Goal: Task Accomplishment & Management: Manage account settings

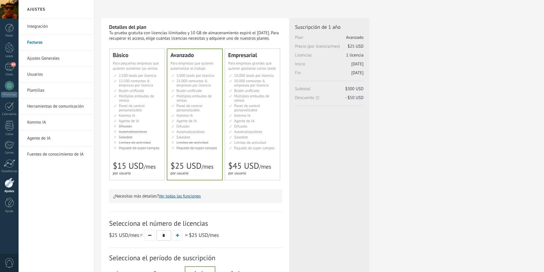
click at [41, 107] on link "Herramientas de comunicación" at bounding box center [57, 107] width 61 height 16
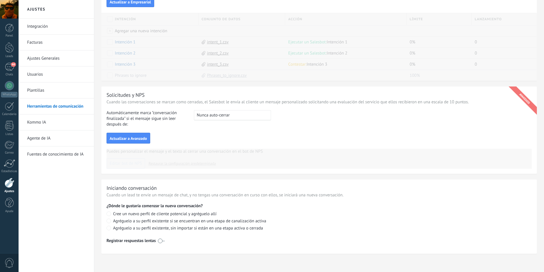
scroll to position [533, 0]
click at [35, 28] on link "Integración" at bounding box center [57, 27] width 61 height 16
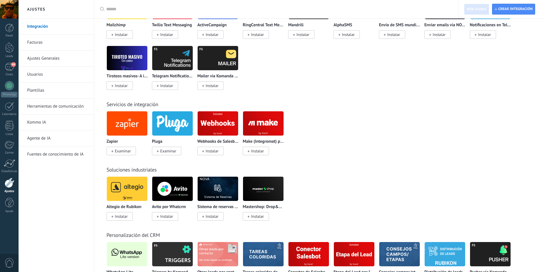
scroll to position [914, 0]
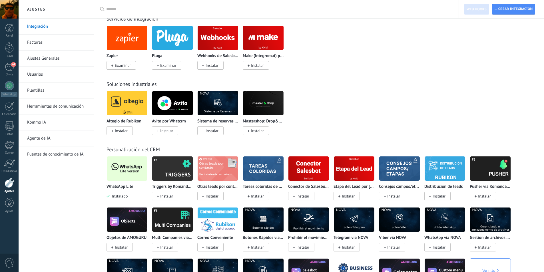
click at [133, 170] on img at bounding box center [127, 169] width 41 height 28
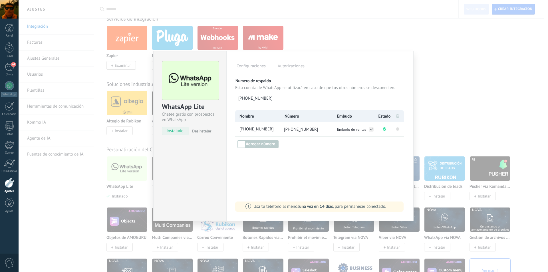
click at [398, 130] on rect at bounding box center [397, 128] width 3 height 3
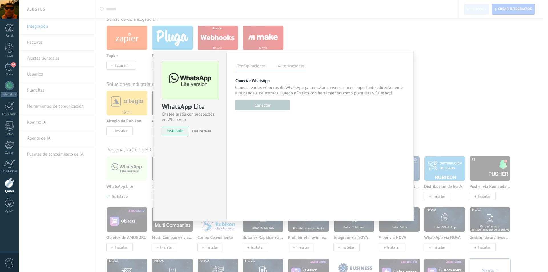
click at [201, 131] on span "Desinstalar" at bounding box center [201, 131] width 19 height 5
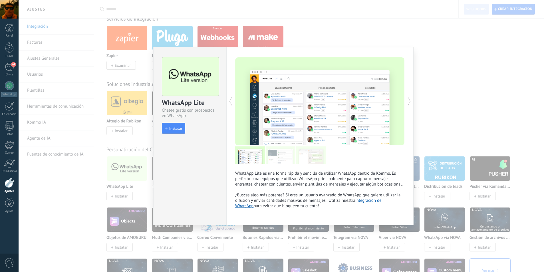
click at [480, 93] on div "WhatsApp Lite Chatee gratis con prospectos en WhatsApp install Instalar WhatsAp…" at bounding box center [284, 136] width 530 height 272
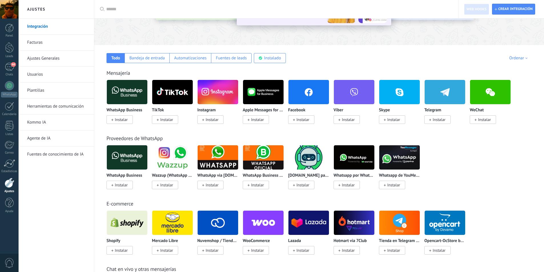
scroll to position [57, 0]
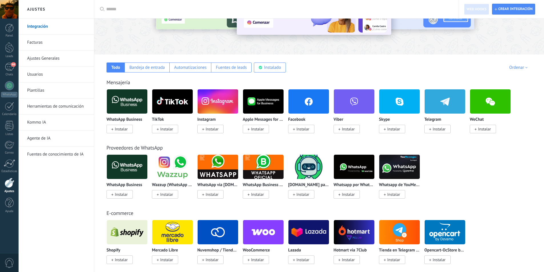
click at [307, 103] on img at bounding box center [308, 102] width 41 height 28
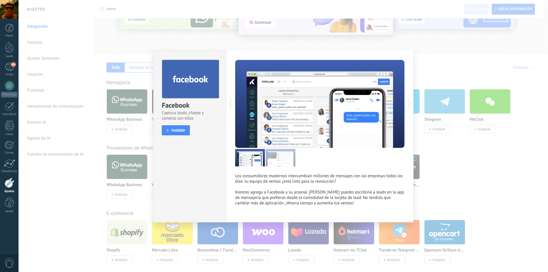
click at [482, 73] on div "Facebook Captura leads, chatea y conecta con ellos install Instalar Los consumi…" at bounding box center [284, 136] width 530 height 272
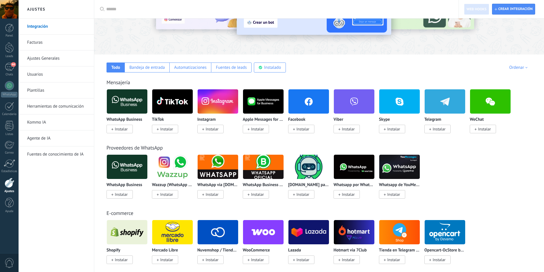
scroll to position [0, 0]
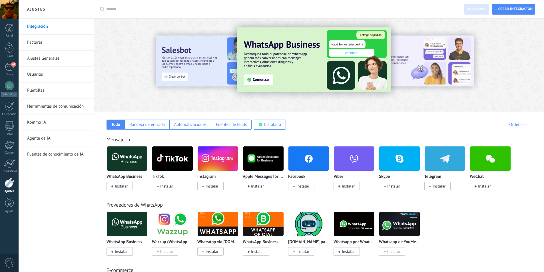
click at [9, 7] on div at bounding box center [9, 9] width 19 height 19
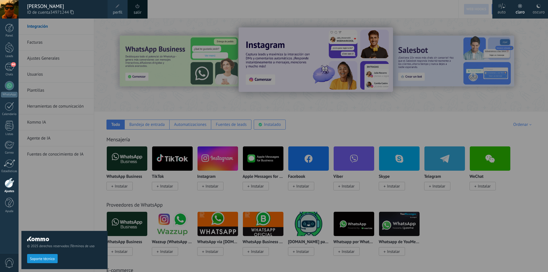
click at [163, 18] on div at bounding box center [293, 136] width 548 height 272
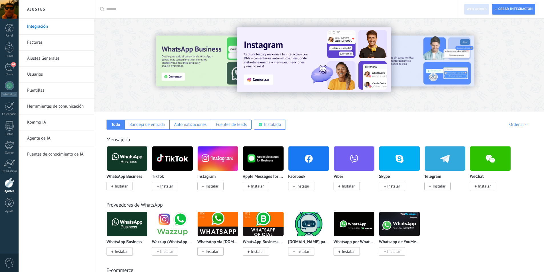
click at [9, 11] on div at bounding box center [9, 9] width 19 height 19
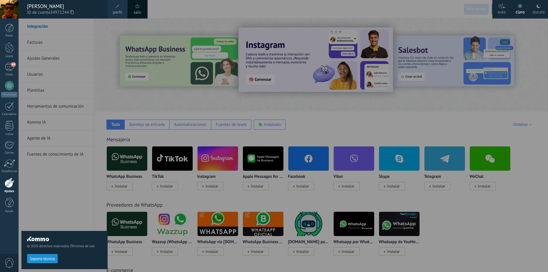
click at [43, 10] on span "ID de cuenta 34971244" at bounding box center [64, 12] width 75 height 6
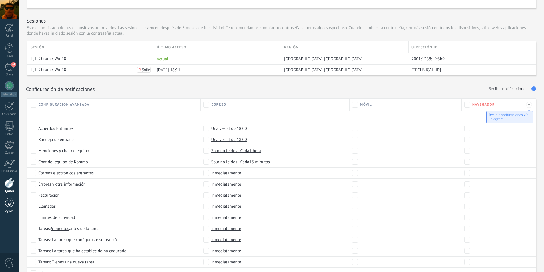
scroll to position [178, 0]
click at [6, 203] on div at bounding box center [9, 203] width 9 height 10
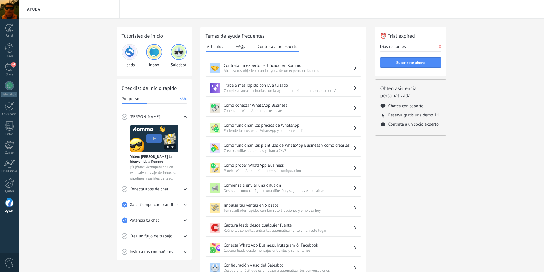
click at [3, 10] on div at bounding box center [9, 9] width 19 height 19
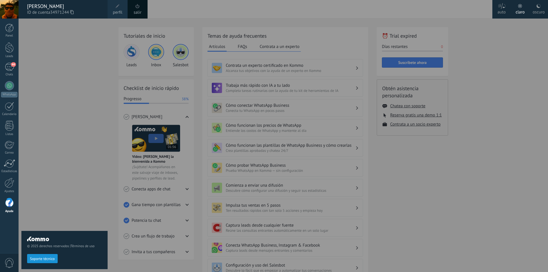
click at [137, 8] on span at bounding box center [138, 6] width 4 height 4
